Goal: Task Accomplishment & Management: Use online tool/utility

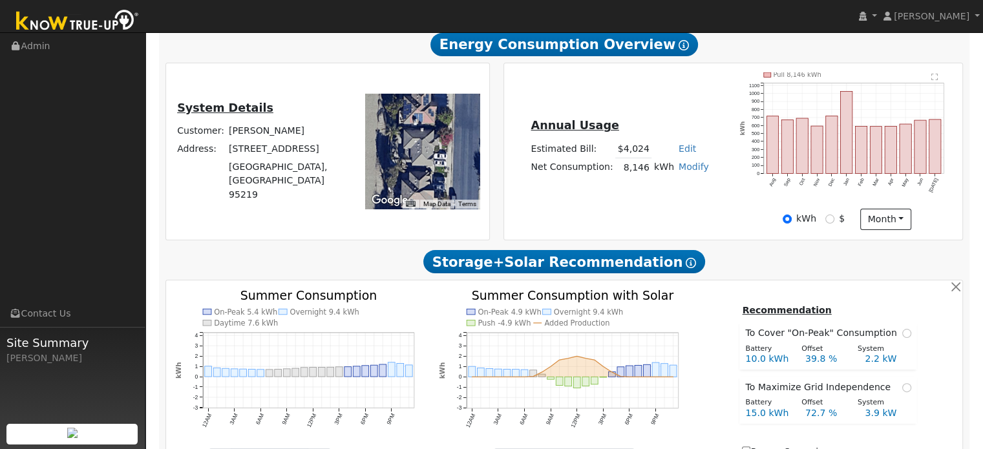
scroll to position [76, 0]
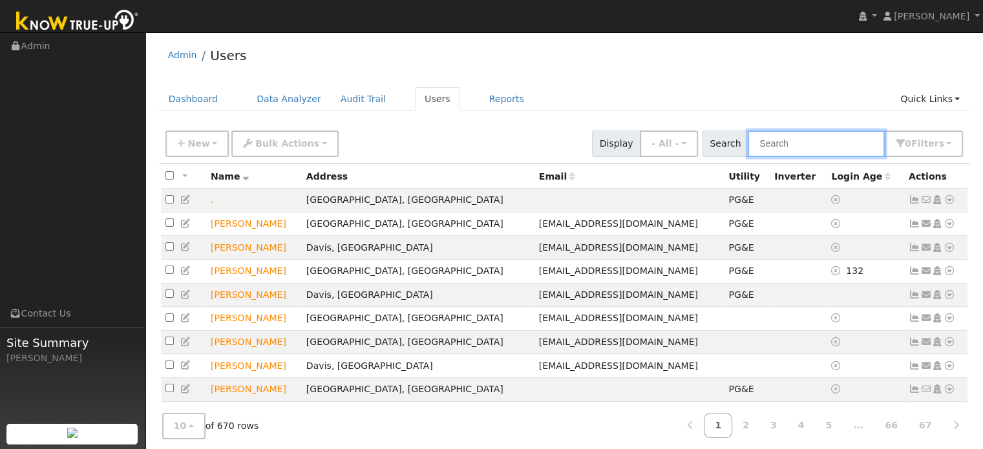
click at [805, 142] on input "text" at bounding box center [816, 144] width 137 height 26
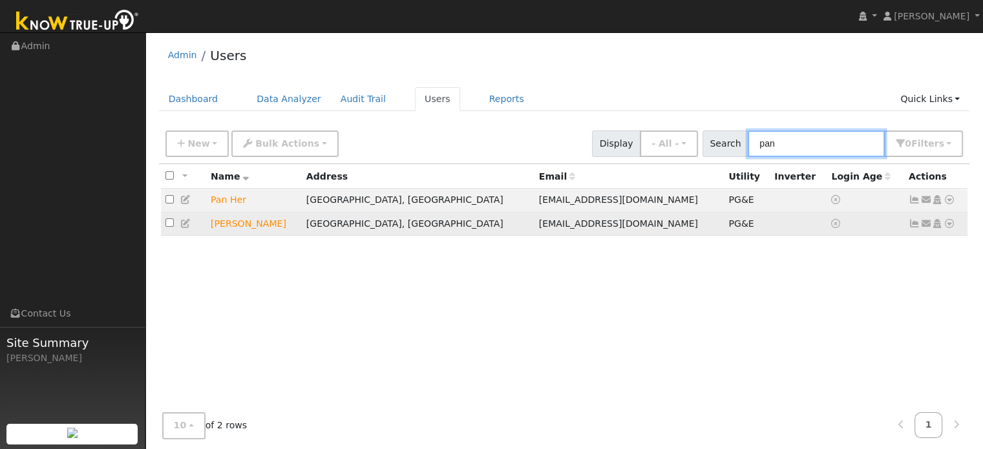
type input "pan"
click at [948, 227] on icon at bounding box center [950, 223] width 12 height 9
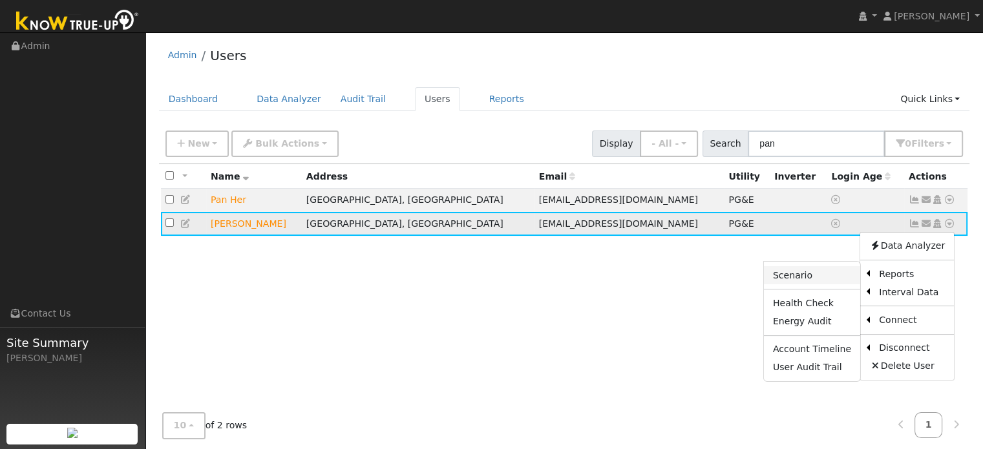
click at [830, 277] on link "Scenario" at bounding box center [812, 275] width 96 height 18
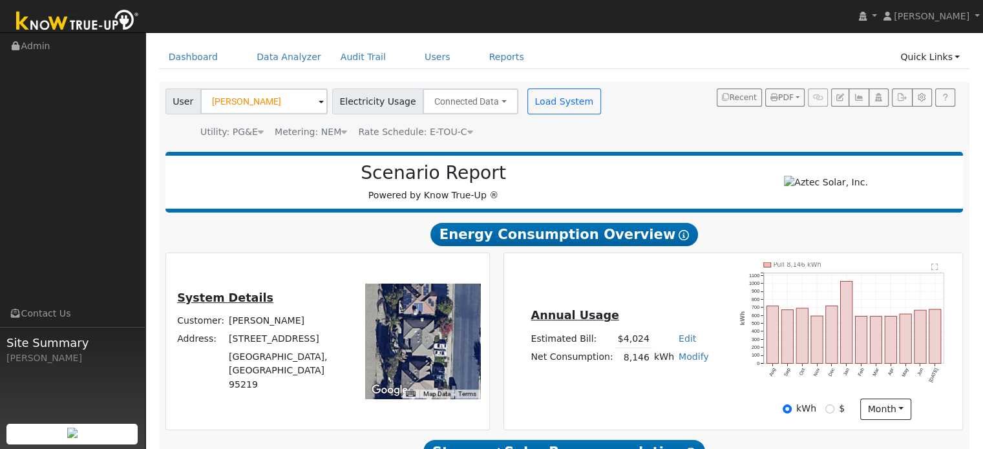
scroll to position [65, 0]
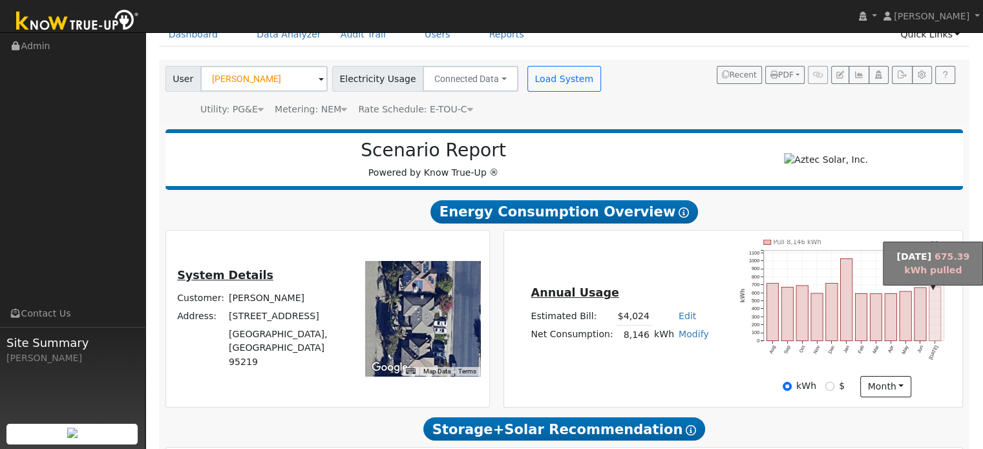
click at [938, 306] on rect "onclick=""" at bounding box center [935, 314] width 12 height 54
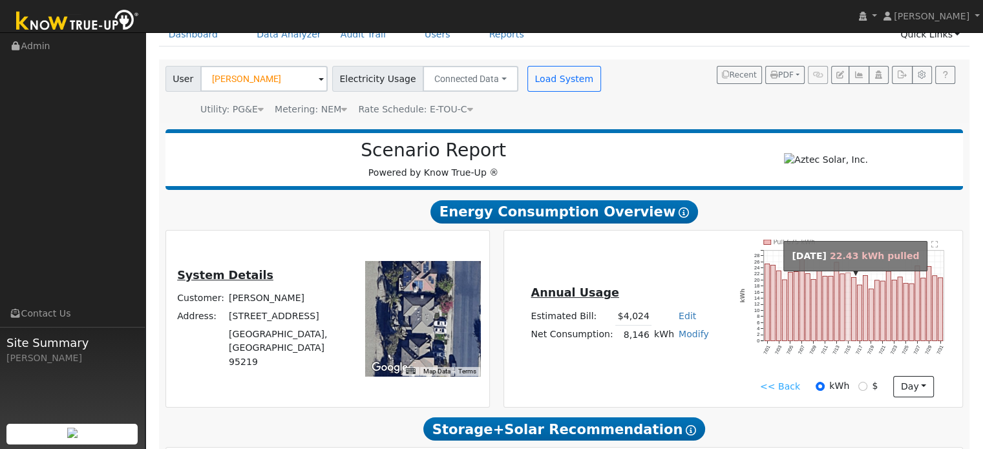
click at [848, 288] on rect "onclick=""" at bounding box center [848, 307] width 5 height 68
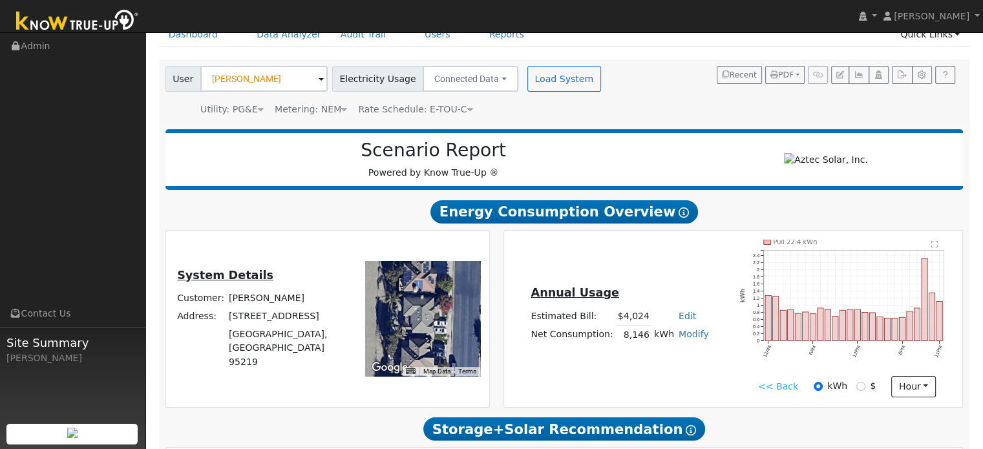
click at [776, 393] on link "<< Back" at bounding box center [778, 387] width 40 height 14
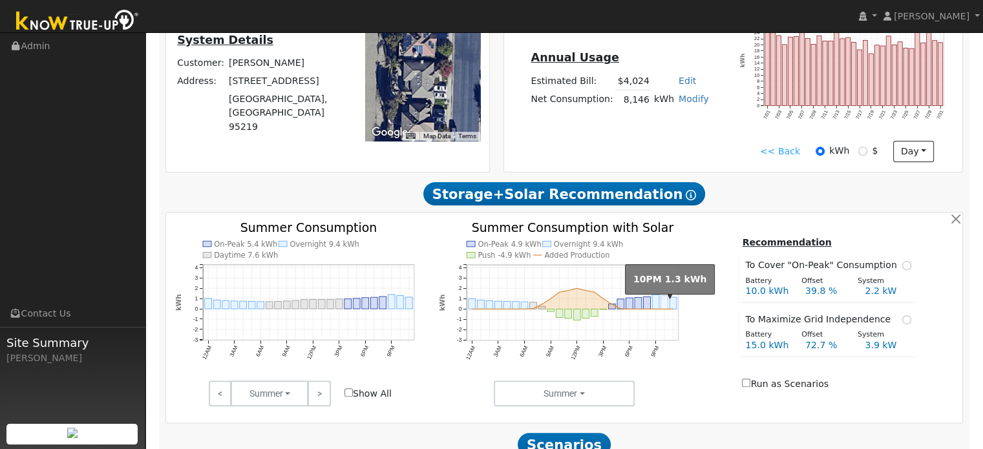
scroll to position [323, 0]
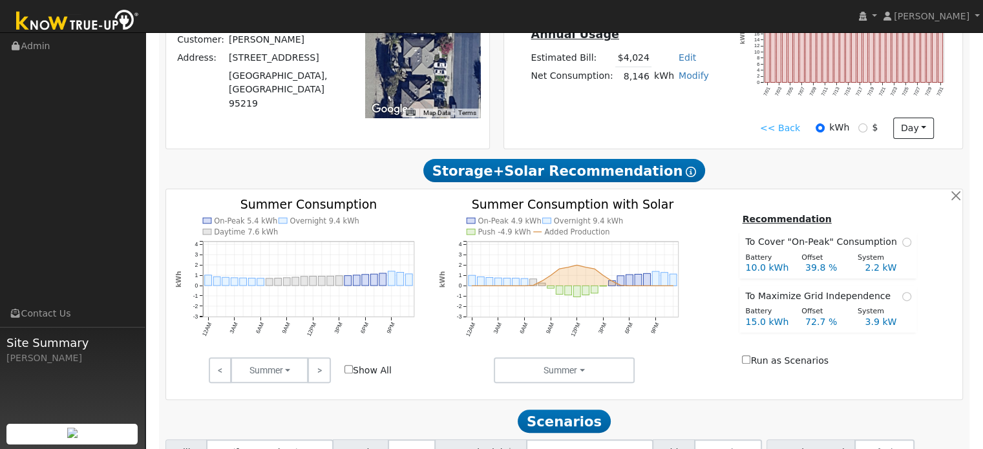
click at [259, 343] on icon "On-Peak 5.4 kWh Overnight 9.4 kWh Daytime 7.6 kWh 12AM 3AM 6AM 9AM 12PM 3PM 6PM…" at bounding box center [300, 285] width 251 height 174
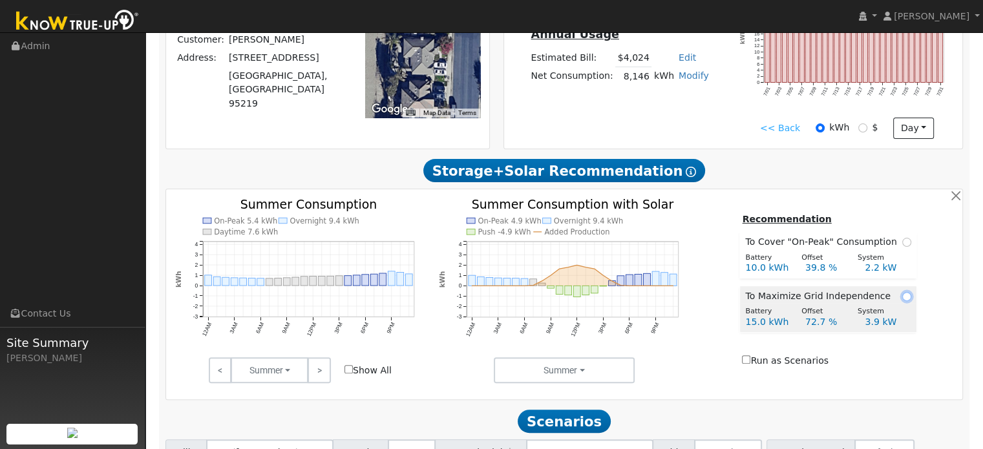
click at [902, 300] on input "radio" at bounding box center [906, 296] width 9 height 9
radio input "true"
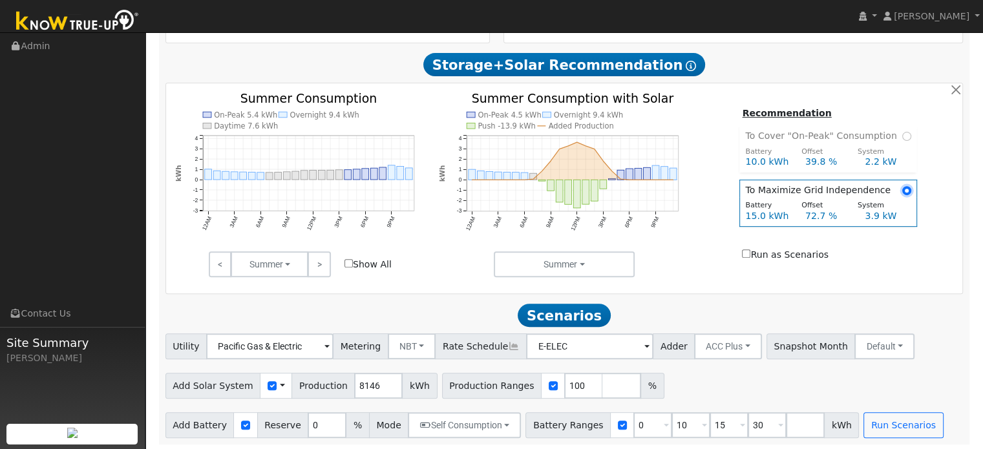
scroll to position [436, 0]
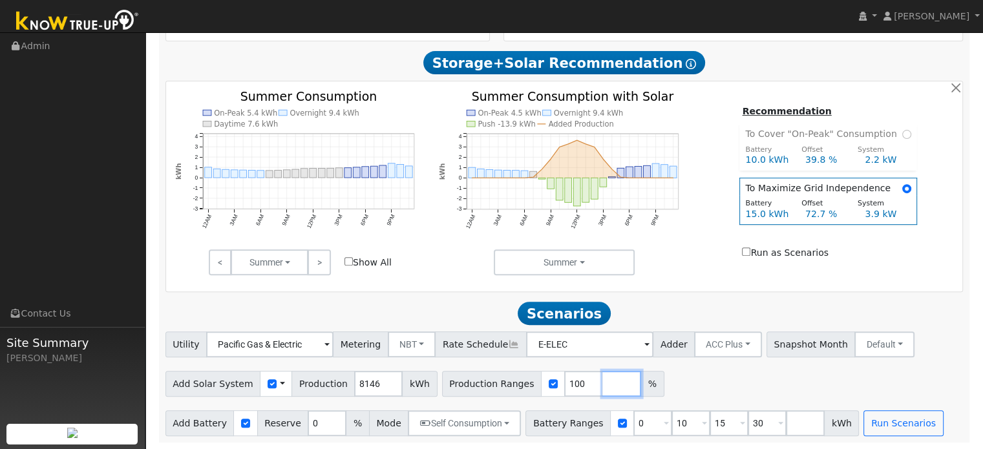
click at [602, 381] on input "number" at bounding box center [621, 384] width 39 height 26
type input "90"
type input "100"
click at [708, 388] on div "Add Solar System Use CSV Data Production 8146 kWh Production Ranges 90 100 %" at bounding box center [564, 381] width 803 height 30
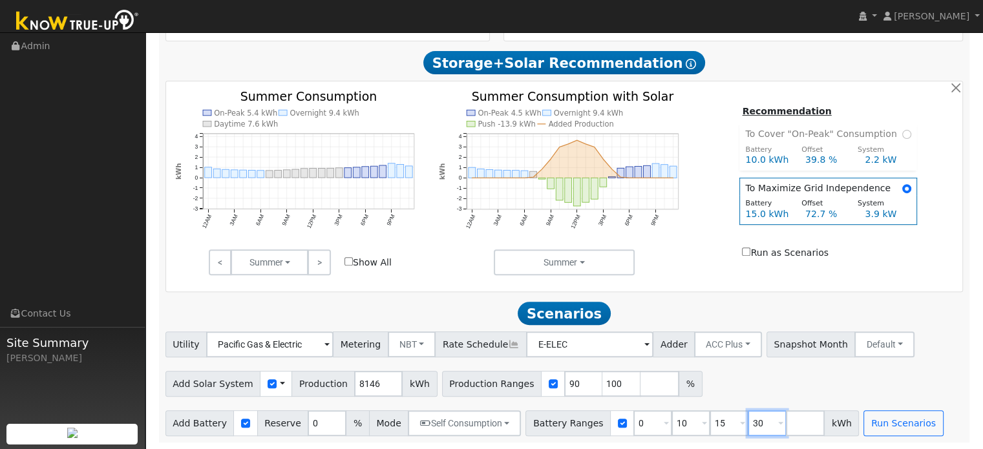
click at [748, 424] on input "30" at bounding box center [767, 423] width 39 height 26
type input "3"
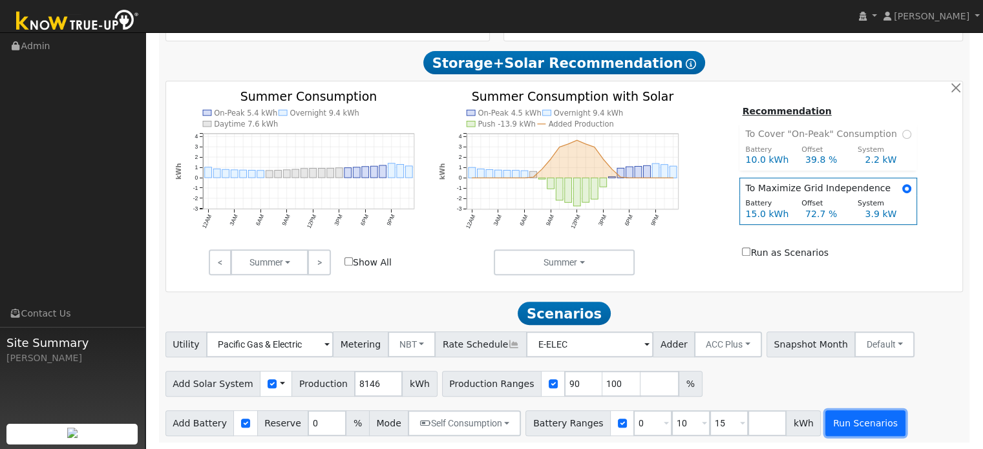
click at [825, 421] on button "Run Scenarios" at bounding box center [864, 423] width 79 height 26
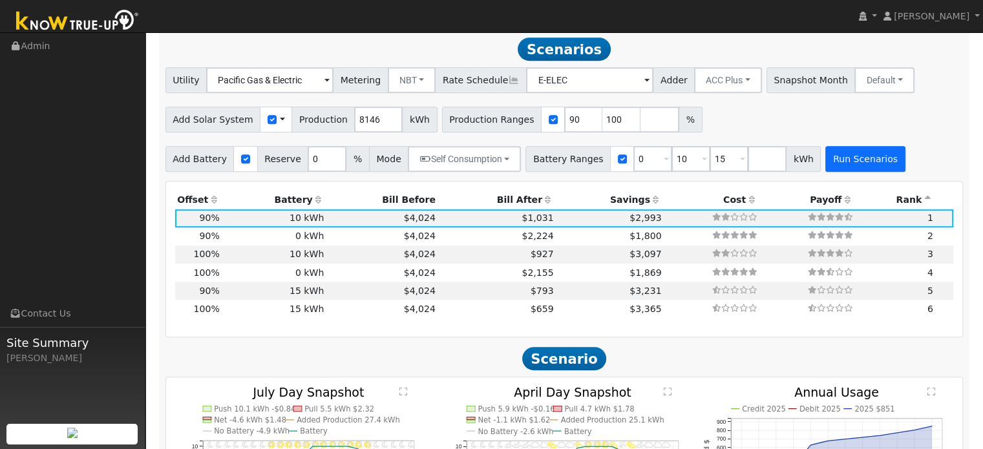
scroll to position [698, 0]
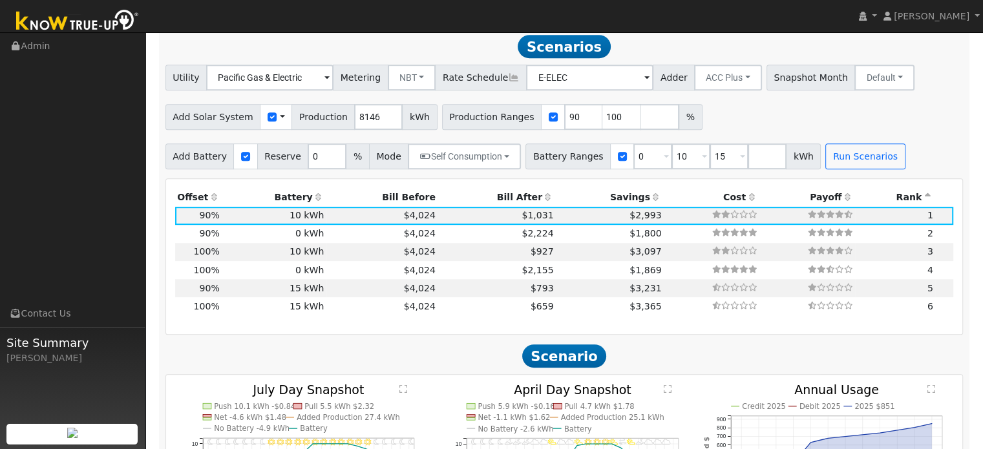
click at [505, 200] on th "Bill After" at bounding box center [497, 197] width 118 height 18
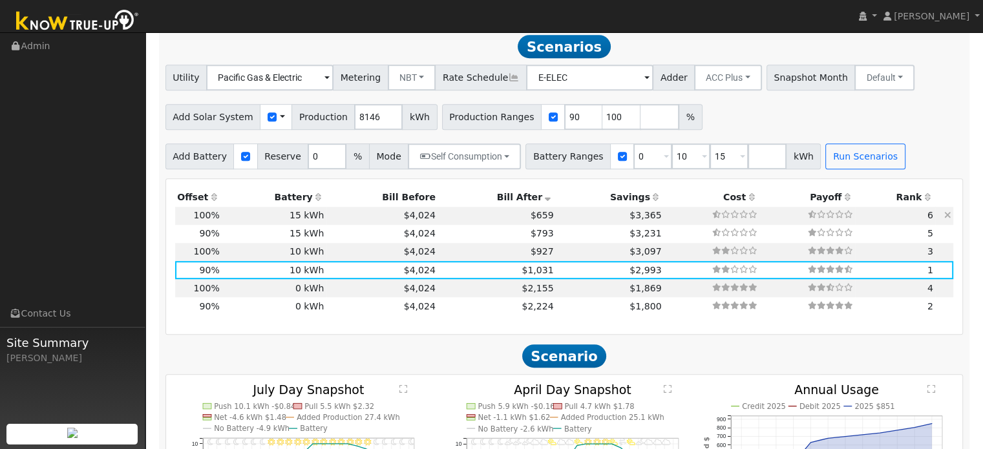
click at [297, 216] on td "15 kWh" at bounding box center [274, 216] width 105 height 18
type input "5.4"
type input "$19,007"
type input "$18,000"
type input "$11,102"
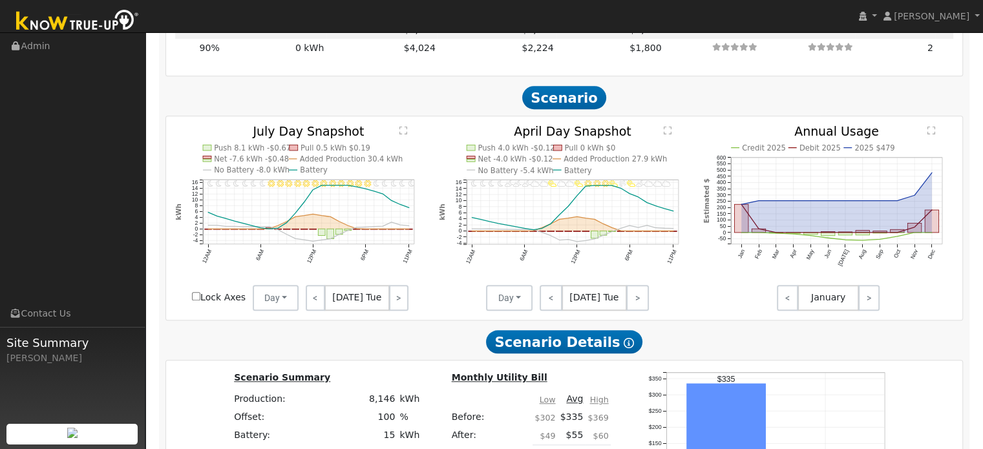
scroll to position [956, 0]
click at [637, 306] on link ">" at bounding box center [637, 298] width 23 height 26
click at [637, 306] on link ">" at bounding box center [638, 298] width 21 height 26
click at [637, 306] on link ">" at bounding box center [638, 298] width 22 height 26
click at [637, 306] on link ">" at bounding box center [636, 298] width 25 height 26
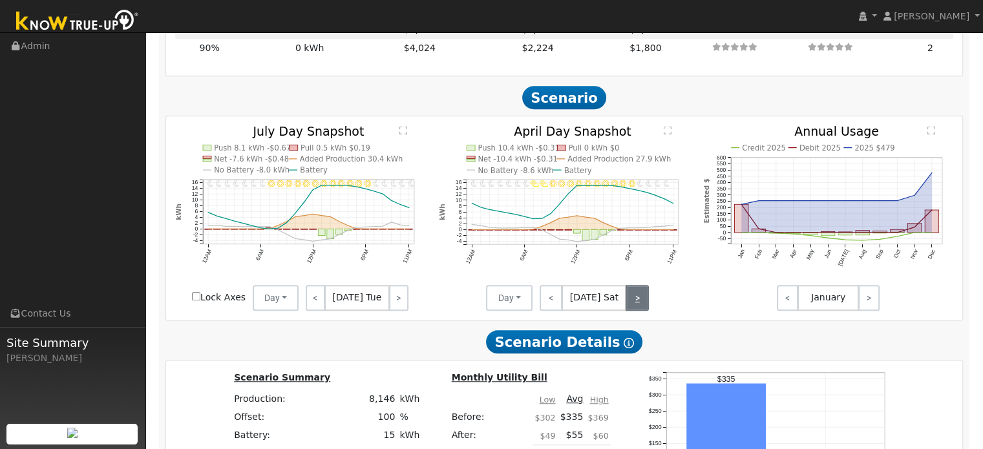
click at [637, 306] on link ">" at bounding box center [637, 298] width 23 height 26
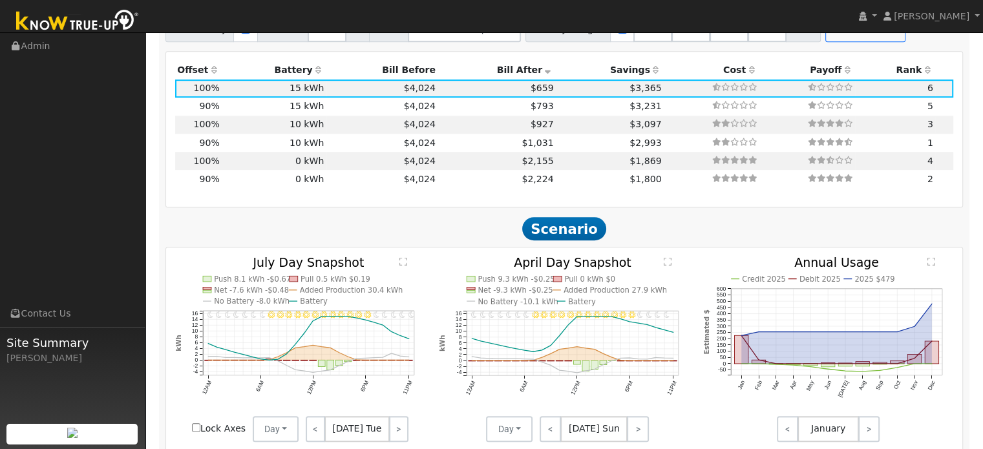
scroll to position [698, 0]
